Goal: Register for event/course

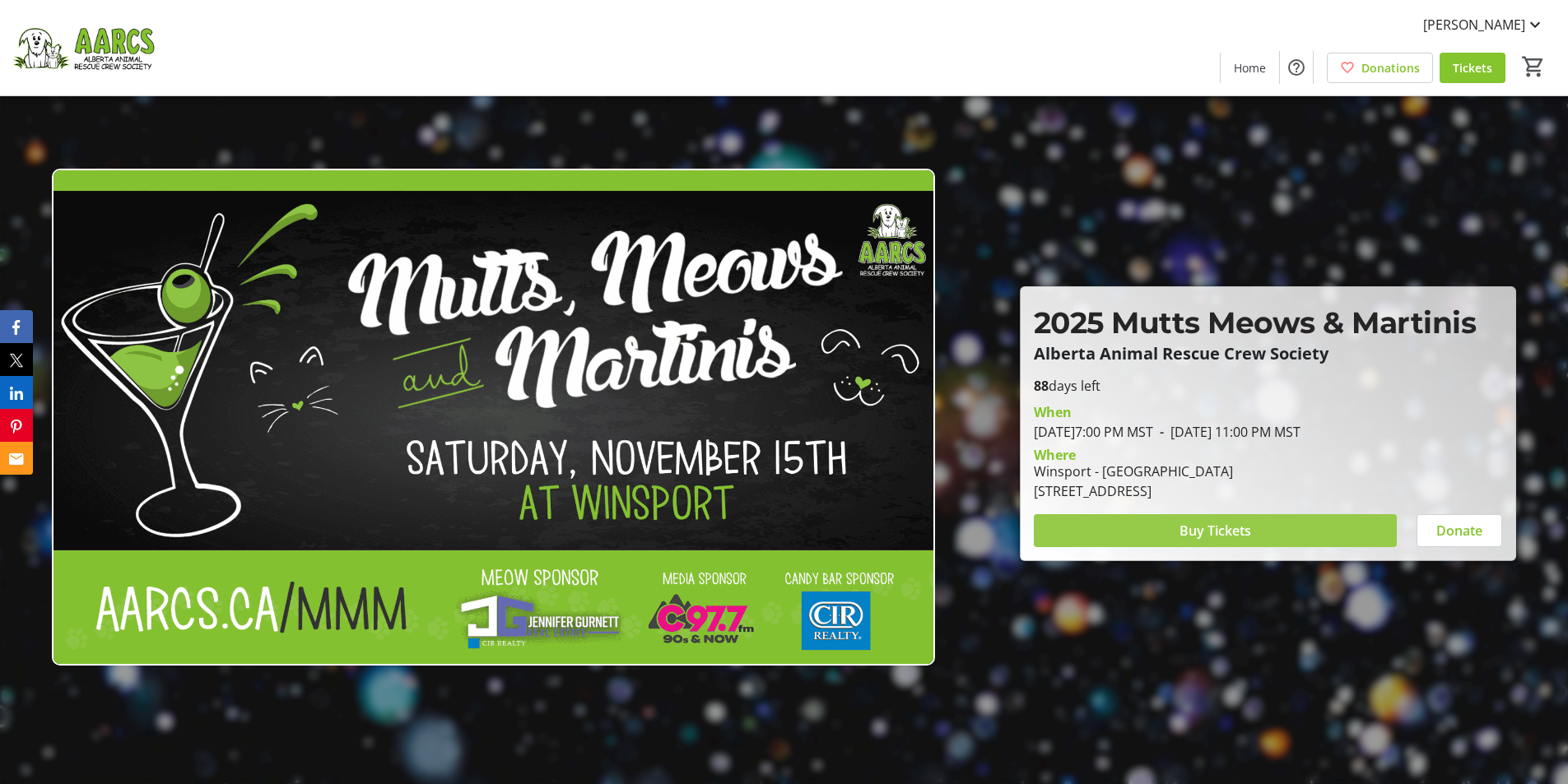
click at [1229, 536] on span "Buy Tickets" at bounding box center [1215, 531] width 71 height 20
click at [1221, 531] on span "Buy Tickets" at bounding box center [1215, 531] width 71 height 20
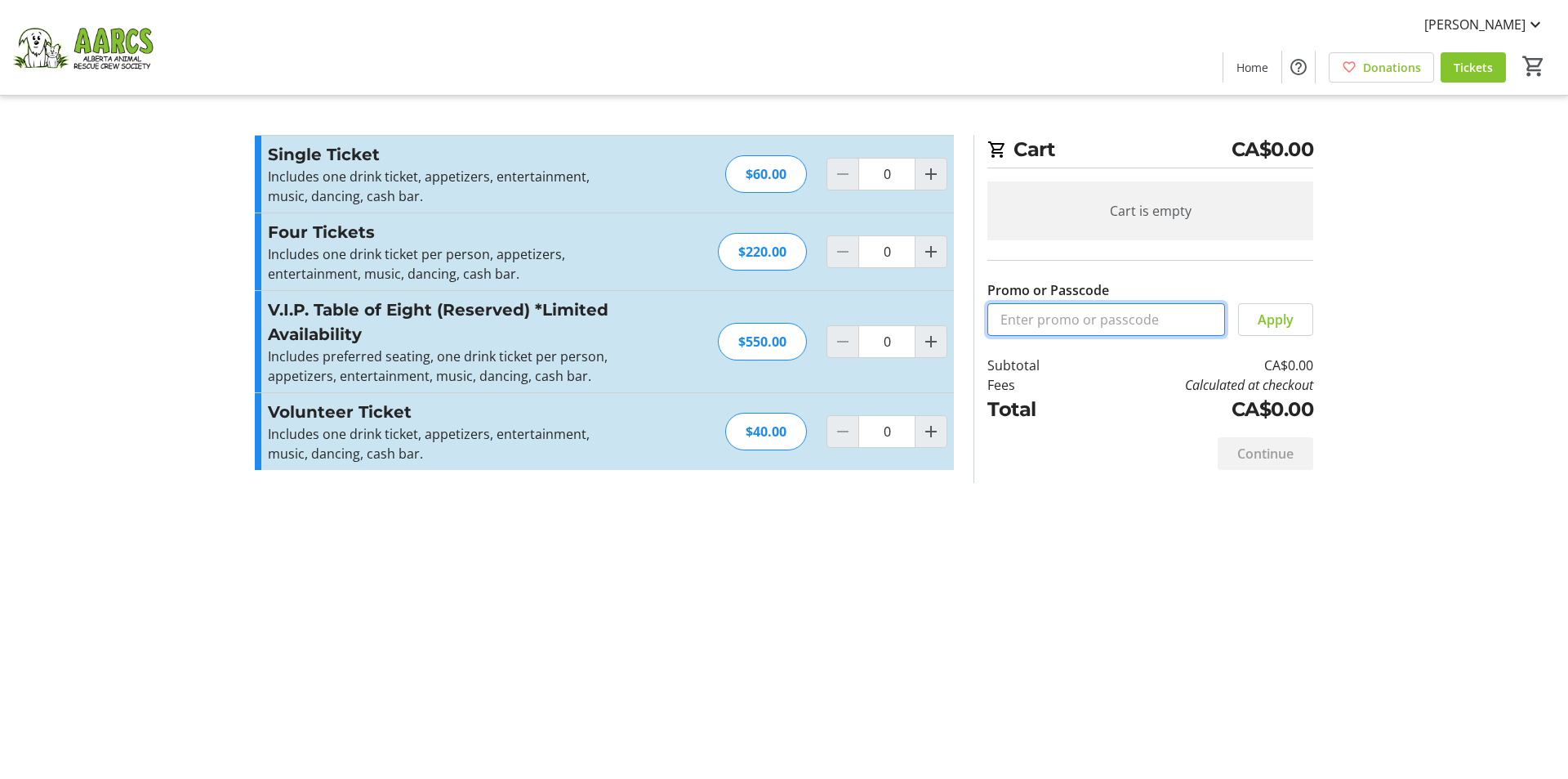
click at [1042, 321] on input "Promo or Passcode" at bounding box center [1106, 320] width 238 height 33
type input "2025comp"
click at [1291, 317] on span "Apply" at bounding box center [1275, 320] width 36 height 20
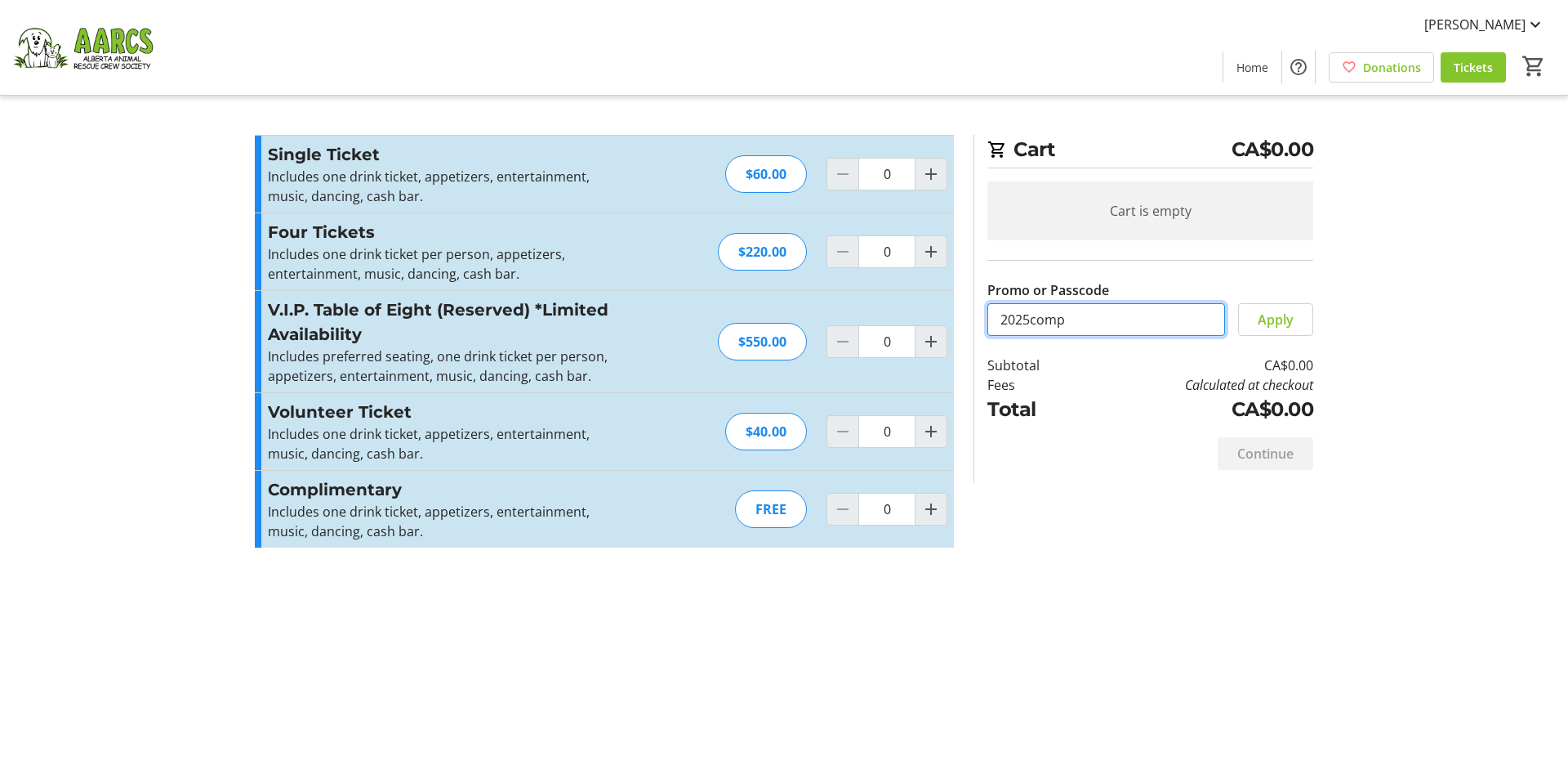
drag, startPoint x: 1088, startPoint y: 321, endPoint x: 981, endPoint y: 325, distance: 107.1
click at [981, 325] on div "Cart CA$0.00 Cart is empty Promo or Passcode 2025comp Apply Subtotal CA$0.00 Fe…" at bounding box center [1144, 309] width 340 height 348
click at [631, 612] on div "Cart CA$0.00 Cart is empty Promo or Passcode Apply Subtotal CA$0.00 Fees Calcul…" at bounding box center [784, 390] width 1078 height 779
